Goal: Navigation & Orientation: Find specific page/section

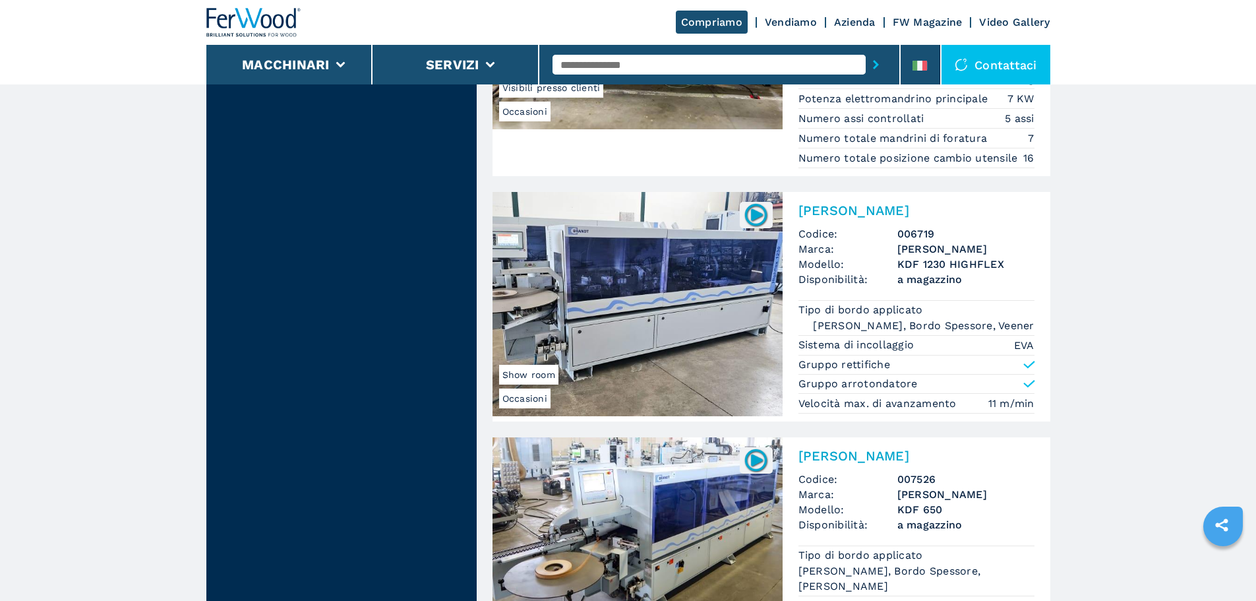
scroll to position [1649, 0]
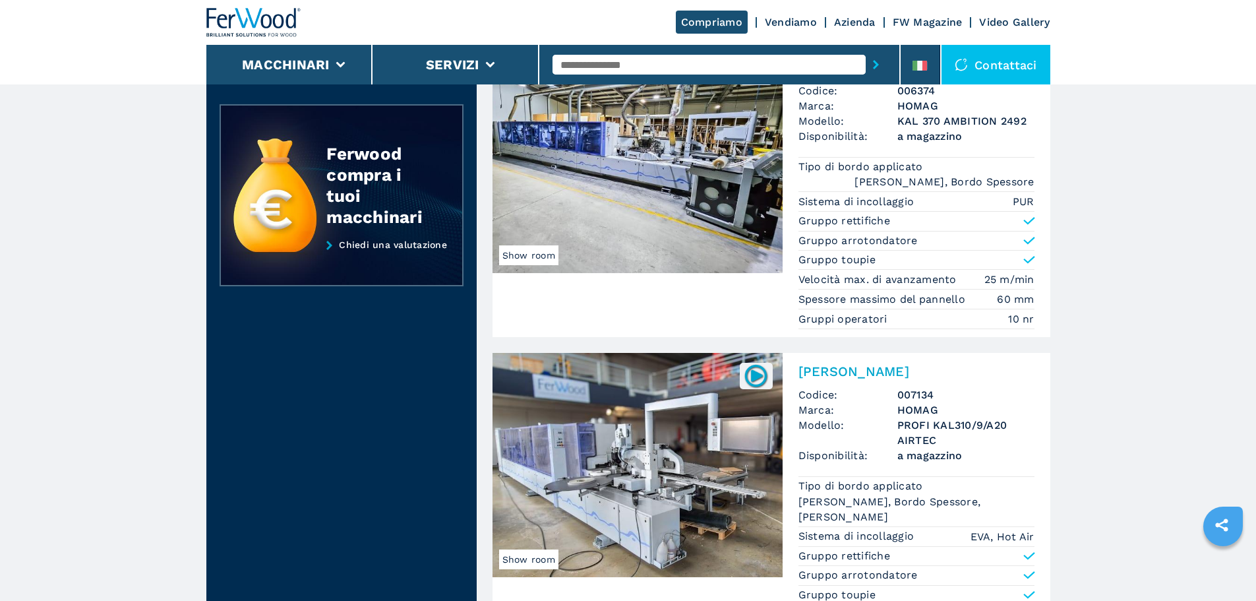
scroll to position [396, 0]
